Goal: Check status: Check status

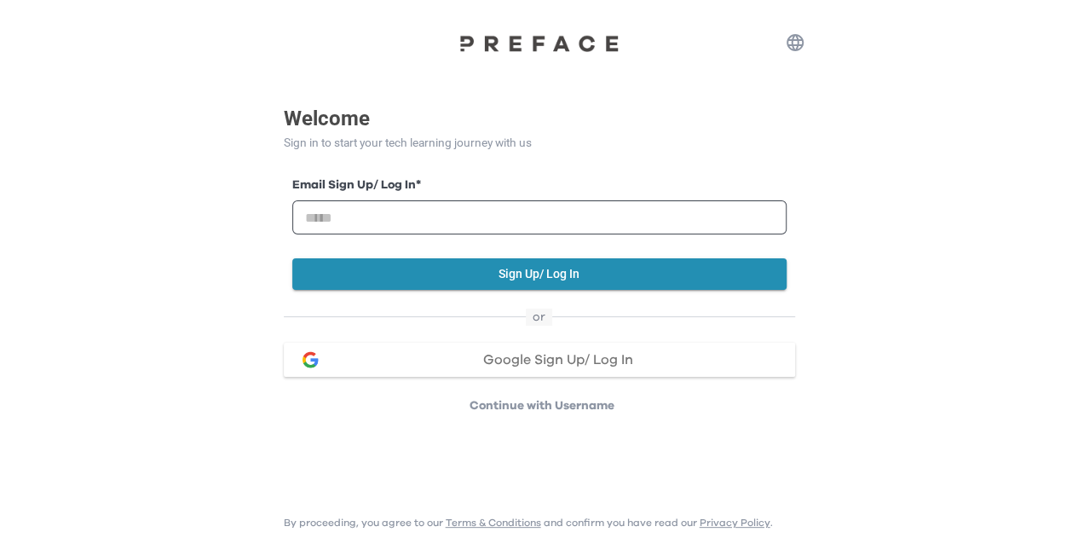
click at [433, 359] on div "Google Sign Up/ Log In" at bounding box center [559, 360] width 446 height 14
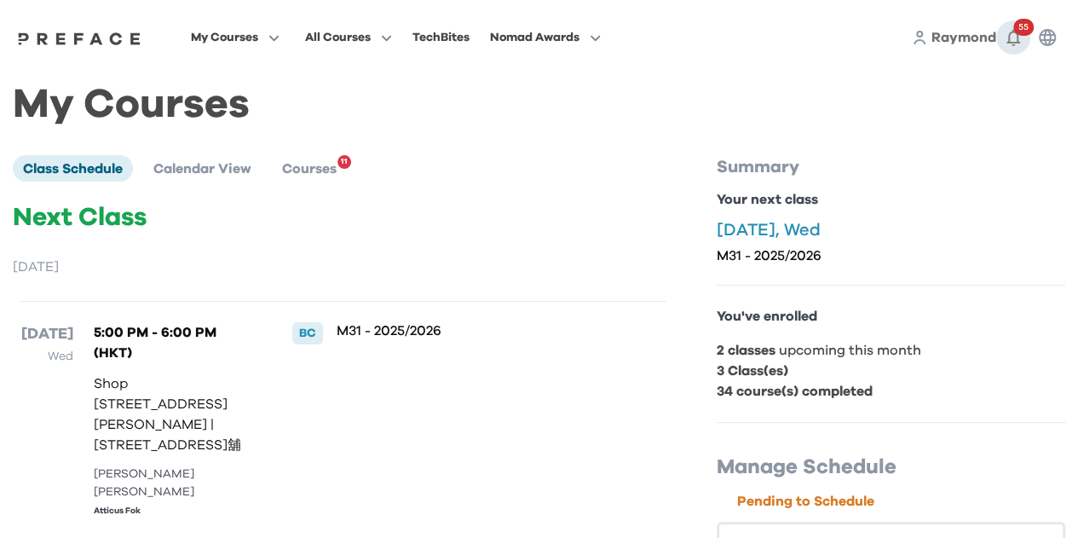
click at [1011, 42] on icon "button" at bounding box center [1014, 38] width 14 height 17
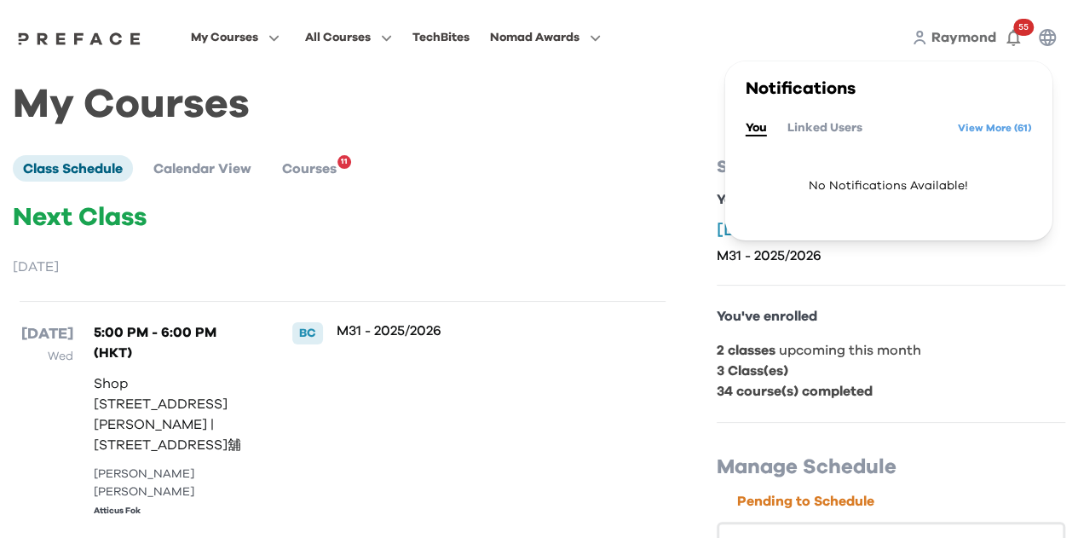
click at [823, 132] on button "Linked Users" at bounding box center [825, 127] width 75 height 19
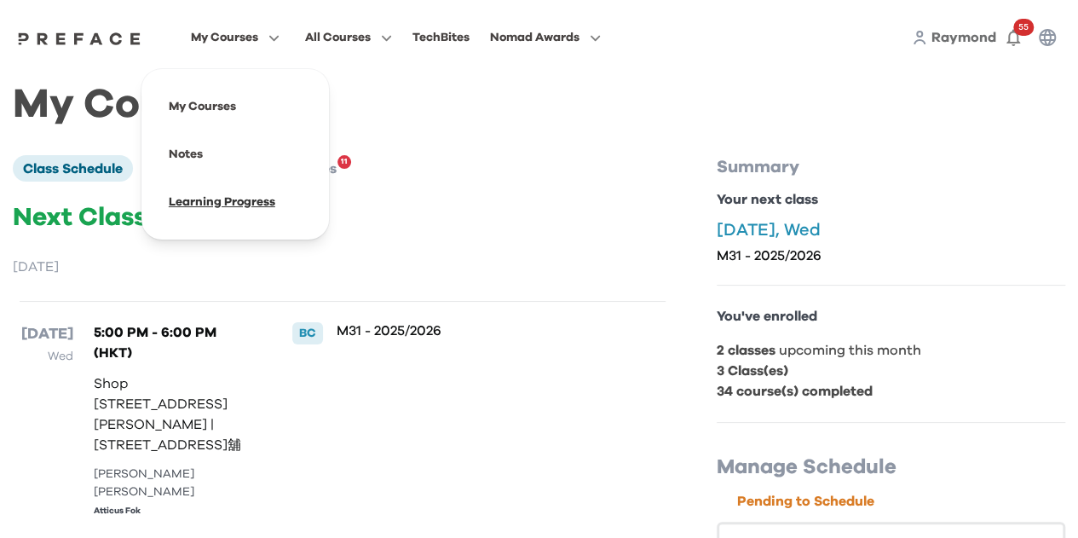
click at [202, 200] on span at bounding box center [235, 202] width 160 height 48
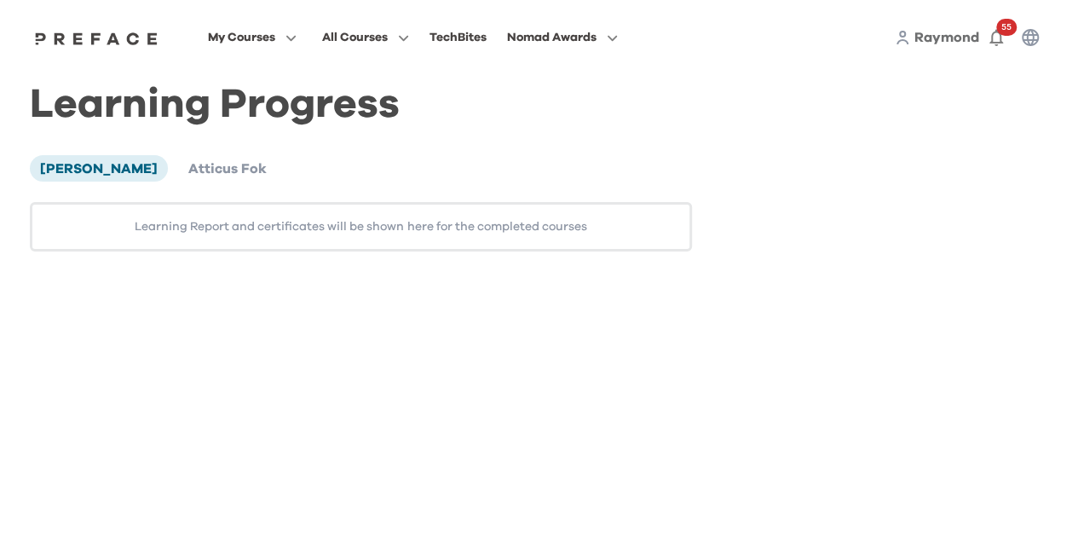
click at [194, 187] on div "Raymond Fok Atticus Fok Learning Report and certificates will be shown here for…" at bounding box center [361, 202] width 662 height 95
click at [203, 162] on span "Atticus Fok" at bounding box center [227, 169] width 78 height 14
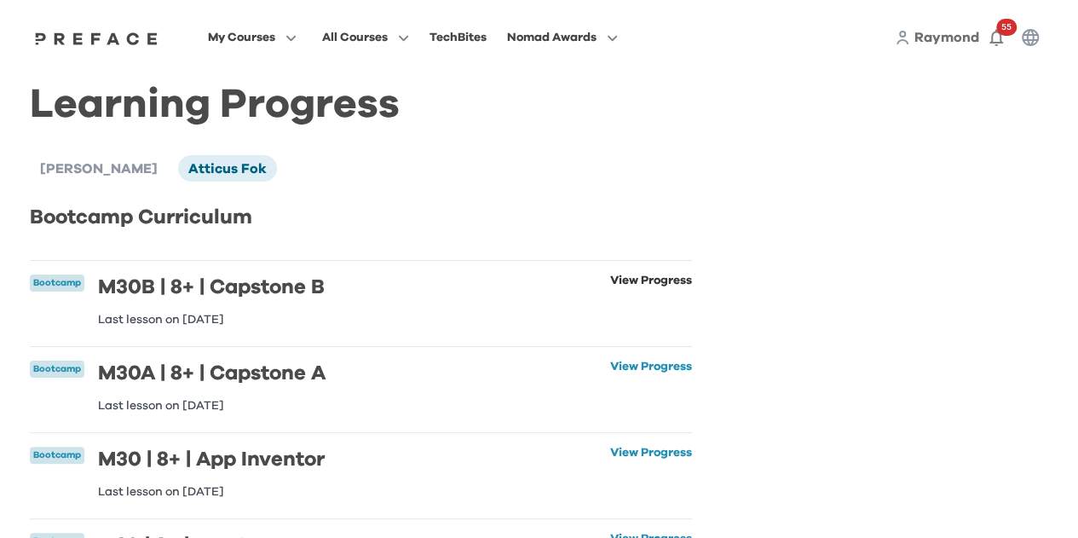
click at [610, 276] on link "View Progress" at bounding box center [651, 300] width 82 height 51
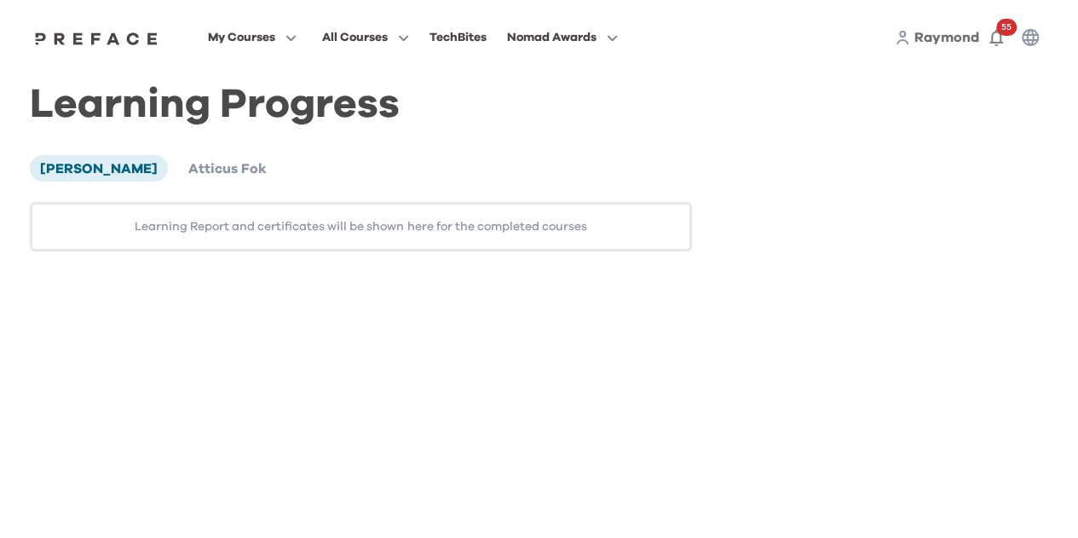
click at [196, 183] on div "Raymond Fok Atticus Fok Learning Report and certificates will be shown here for…" at bounding box center [361, 202] width 662 height 95
click at [193, 176] on span "Atticus Fok" at bounding box center [227, 169] width 78 height 14
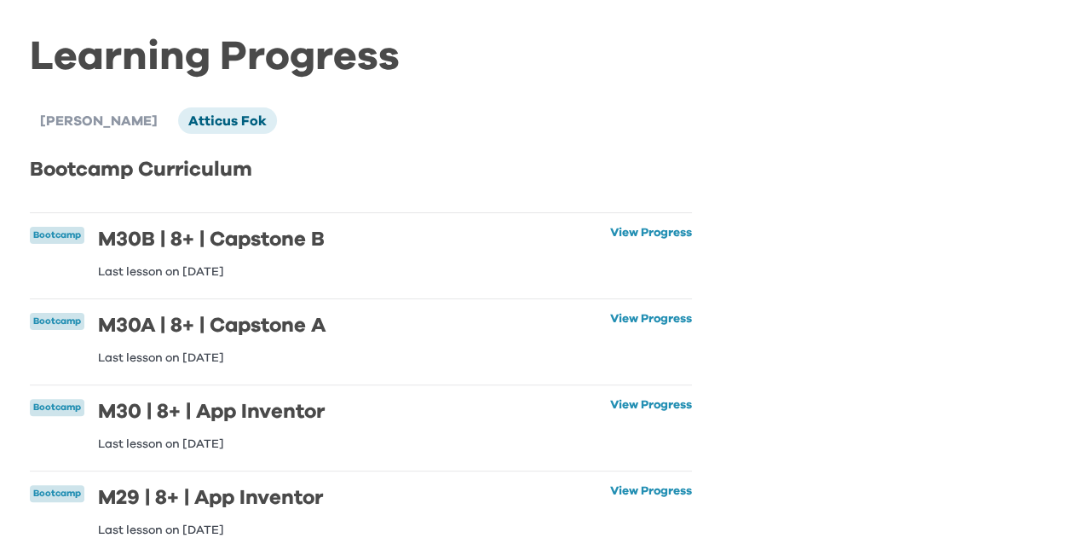
scroll to position [85, 0]
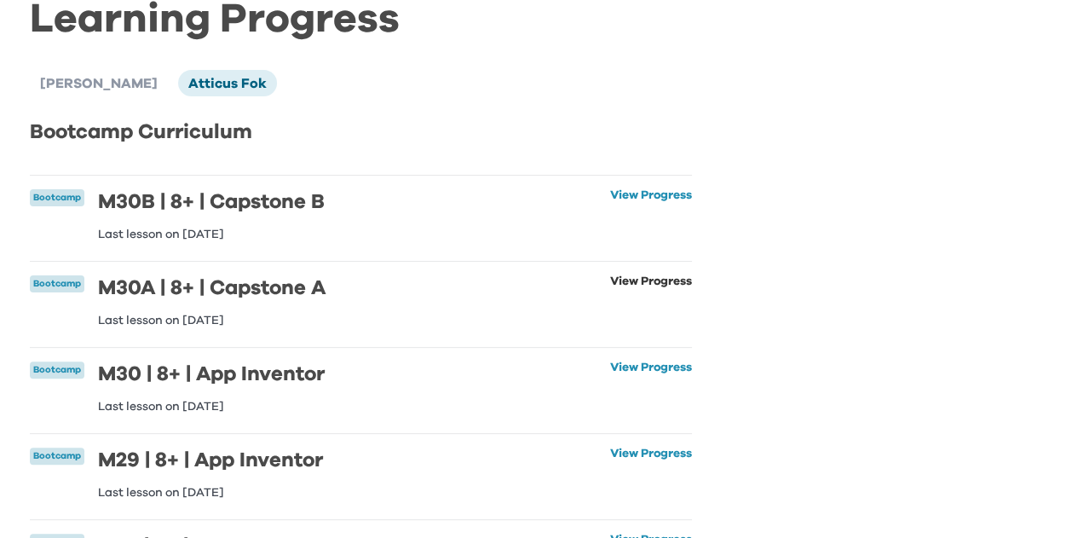
click at [648, 284] on link "View Progress" at bounding box center [651, 300] width 82 height 51
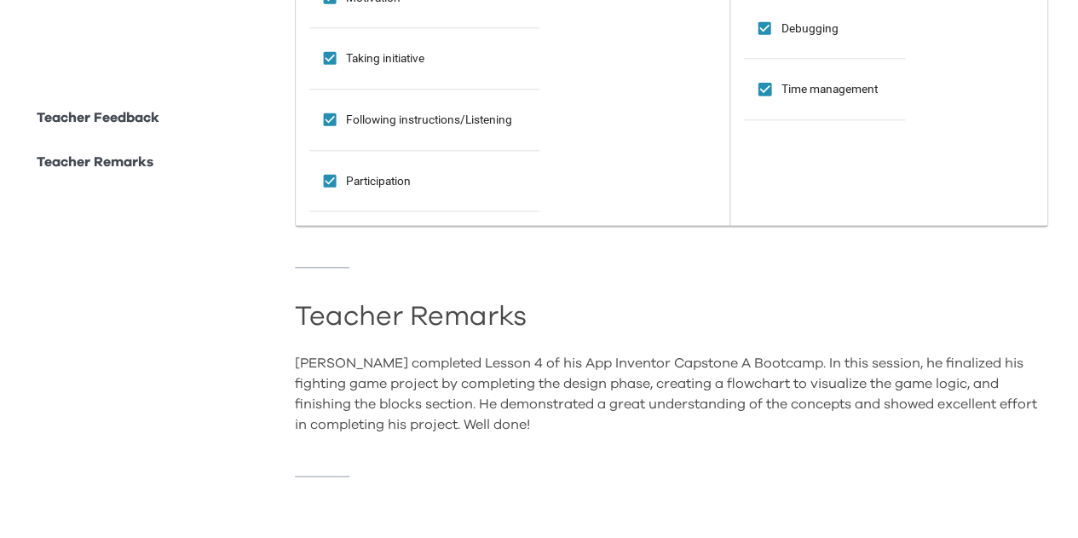
scroll to position [939, 0]
